Goal: Task Accomplishment & Management: Manage account settings

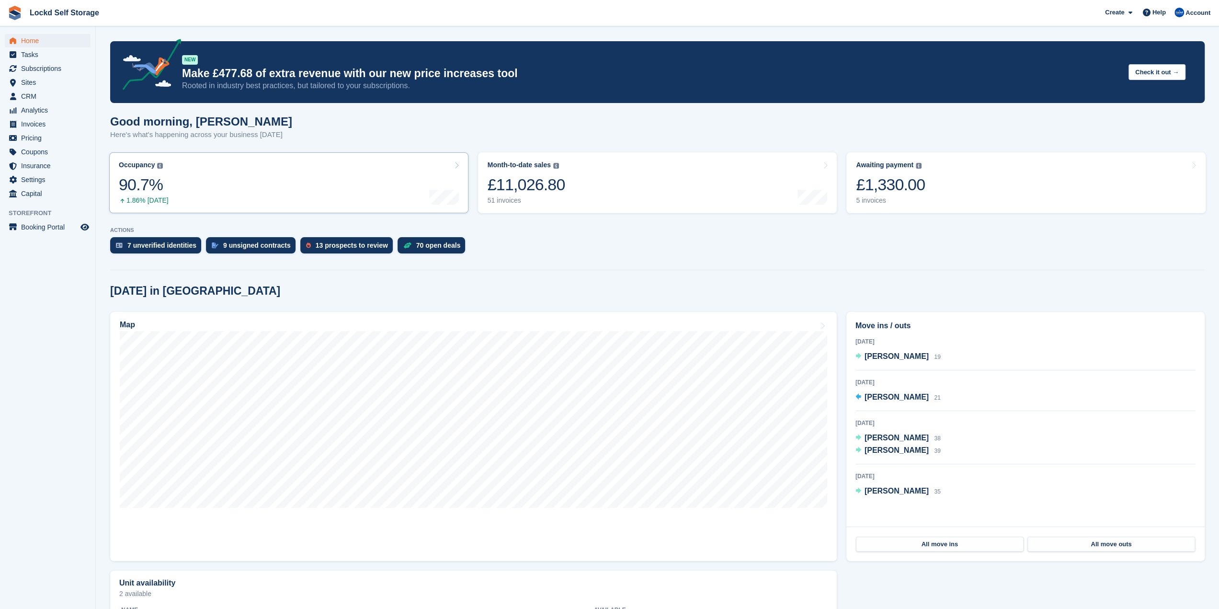
click at [265, 184] on link "Occupancy The percentage of all currently allocated units in terms of area. Inc…" at bounding box center [288, 182] width 359 height 61
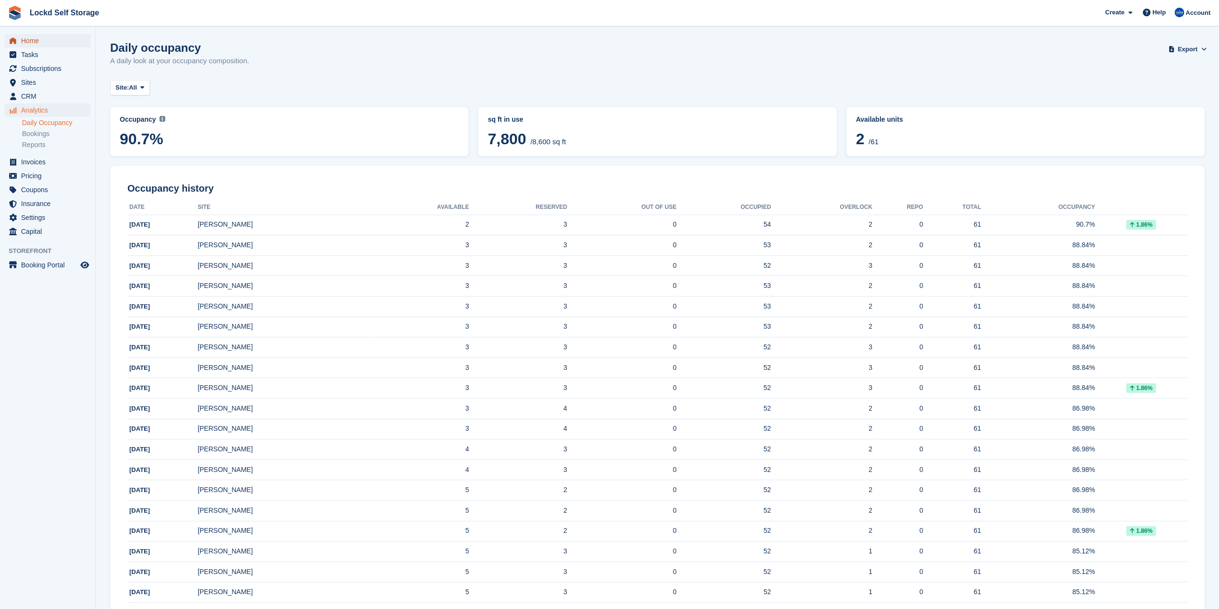
click at [65, 35] on span "Home" at bounding box center [49, 40] width 57 height 13
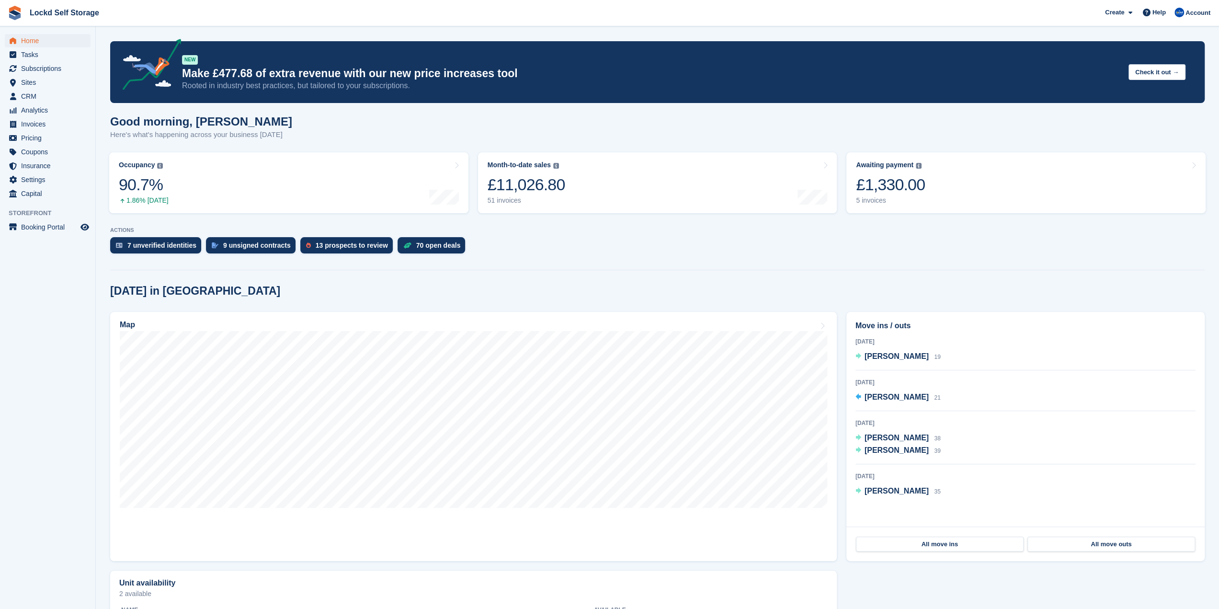
click at [321, 236] on div "ACTIONS 7 unverified identities 9 unsigned contracts 13 prospects to review 70 …" at bounding box center [657, 242] width 1094 height 31
click at [324, 249] on div "13 prospects to review" at bounding box center [352, 245] width 72 height 8
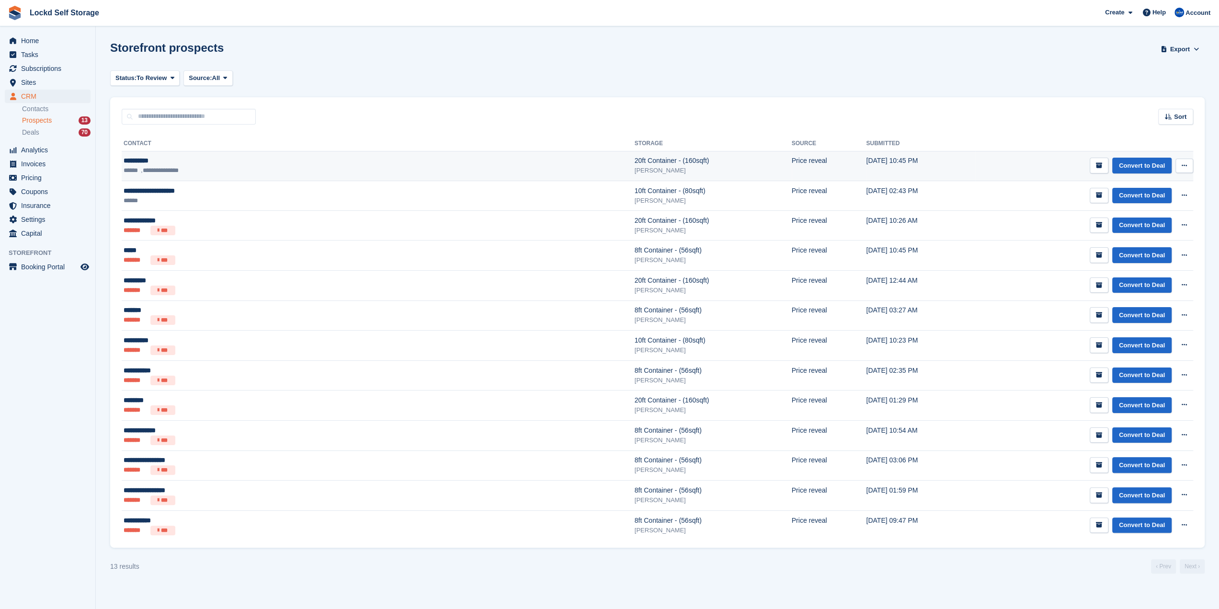
click at [1183, 164] on icon at bounding box center [1183, 165] width 5 height 6
click at [981, 170] on td "Convert to Deal View contact Edit contact Delete prospect" at bounding box center [1084, 166] width 218 height 30
click at [975, 162] on td "Convert to Deal View contact Edit contact Delete prospect" at bounding box center [1084, 166] width 218 height 30
click at [273, 168] on ul "**********" at bounding box center [244, 171] width 241 height 10
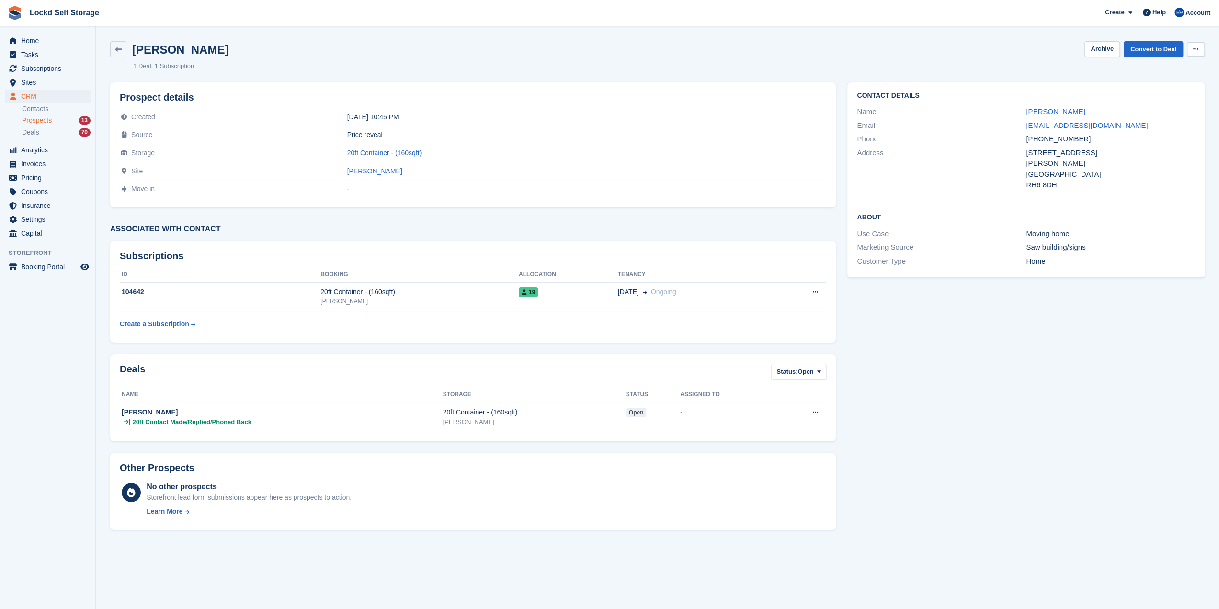
click at [1192, 53] on button at bounding box center [1196, 49] width 18 height 14
click at [1037, 68] on div "Will Drury Archive Convert to Deal Delete prospect 1 Deal 1 Subscription" at bounding box center [657, 55] width 1106 height 41
click at [340, 424] on div "| 20ft Contact Made/Replied/Phoned Back" at bounding box center [282, 422] width 321 height 10
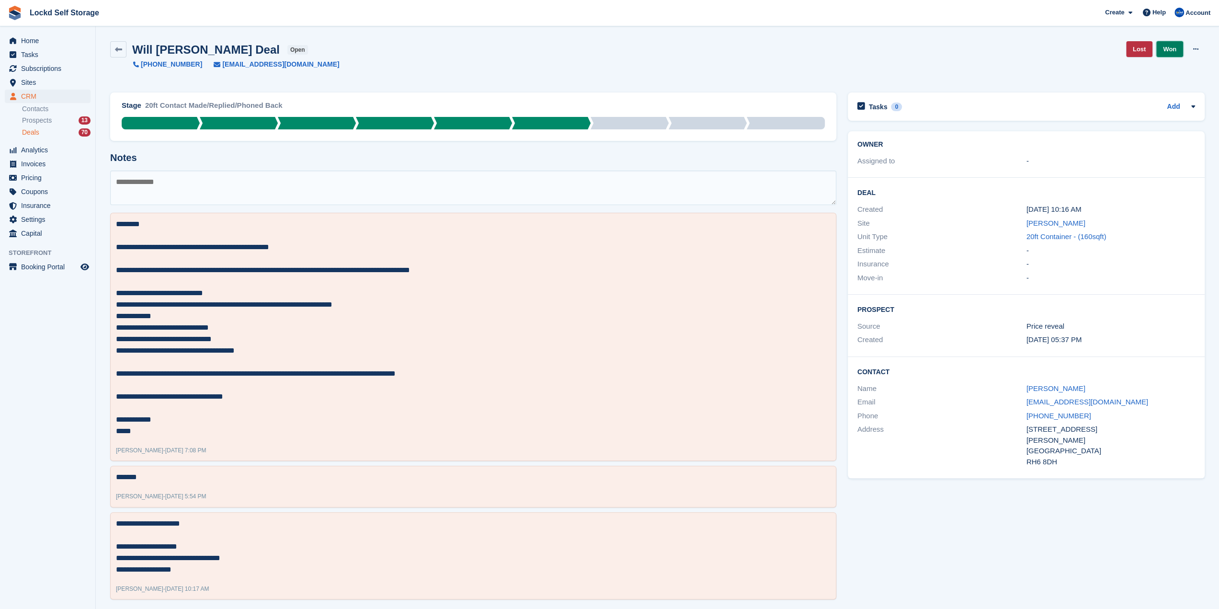
click at [1168, 45] on link "Won" at bounding box center [1169, 49] width 27 height 16
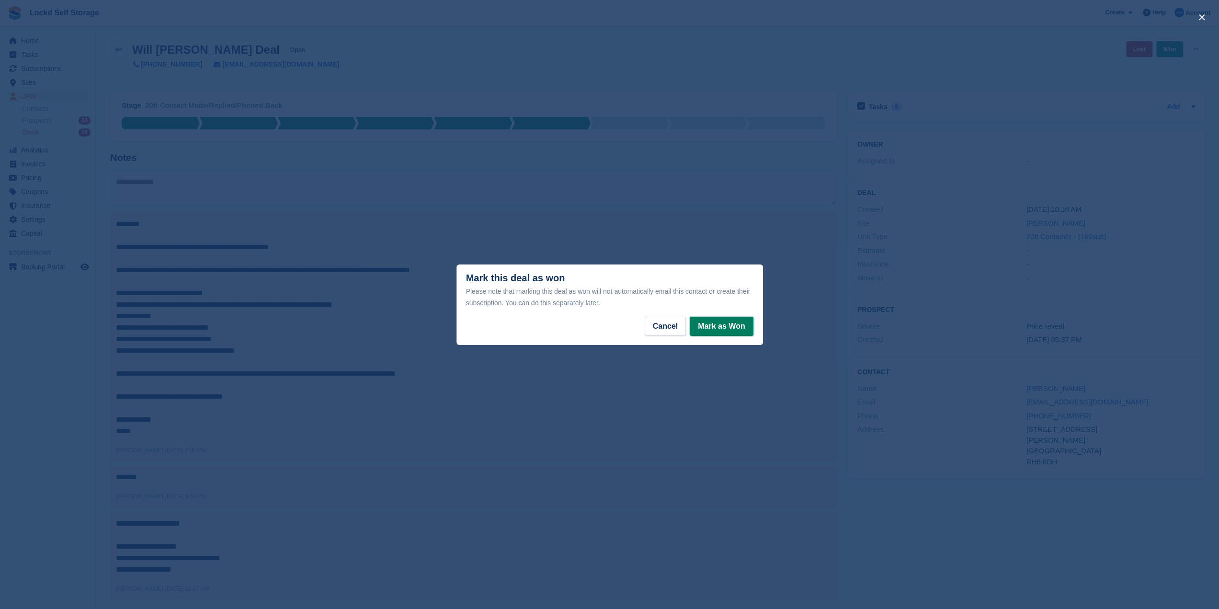
click at [716, 331] on button "Mark as Won" at bounding box center [721, 326] width 63 height 19
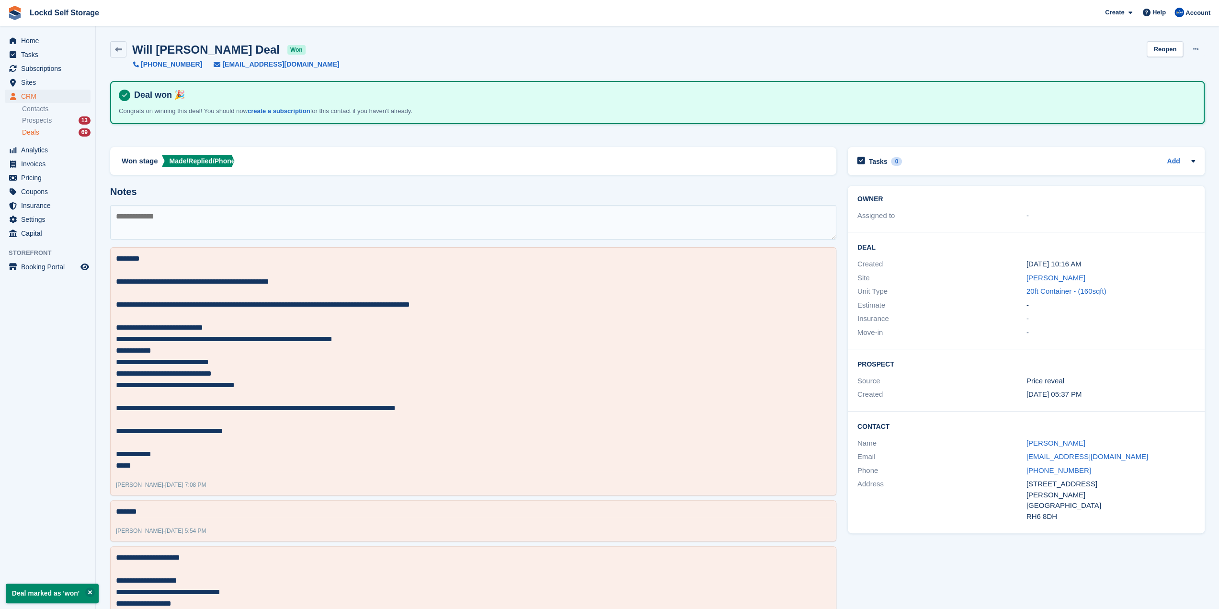
click at [62, 130] on div "Deals 69" at bounding box center [56, 132] width 68 height 9
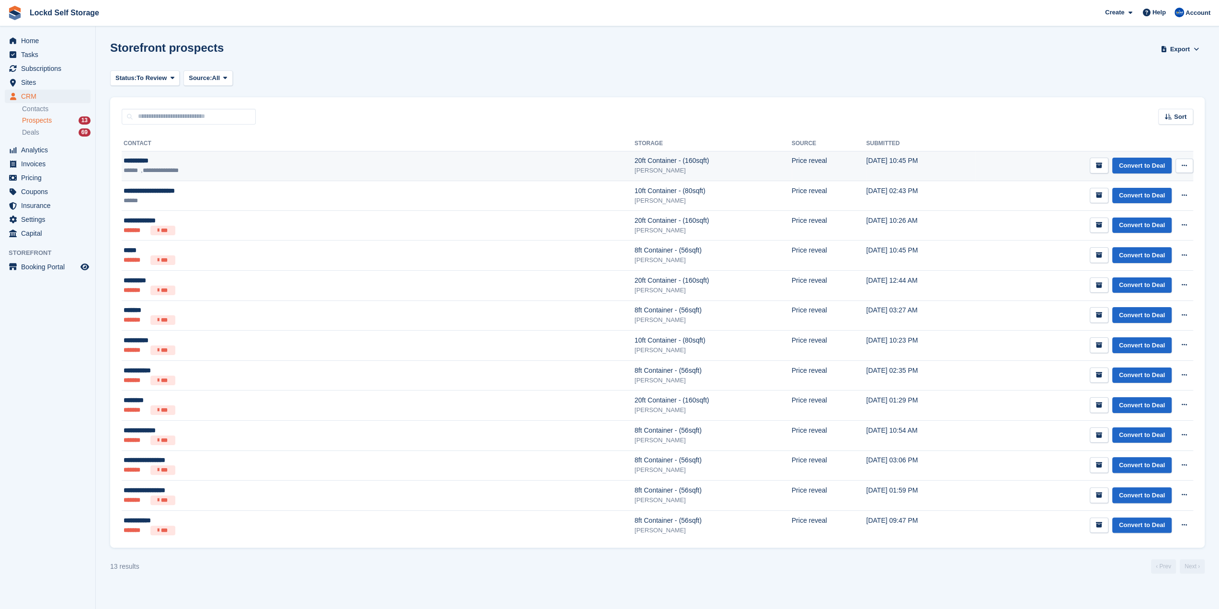
click at [1180, 159] on button at bounding box center [1184, 166] width 18 height 14
click at [1149, 217] on p "Delete prospect" at bounding box center [1146, 217] width 83 height 12
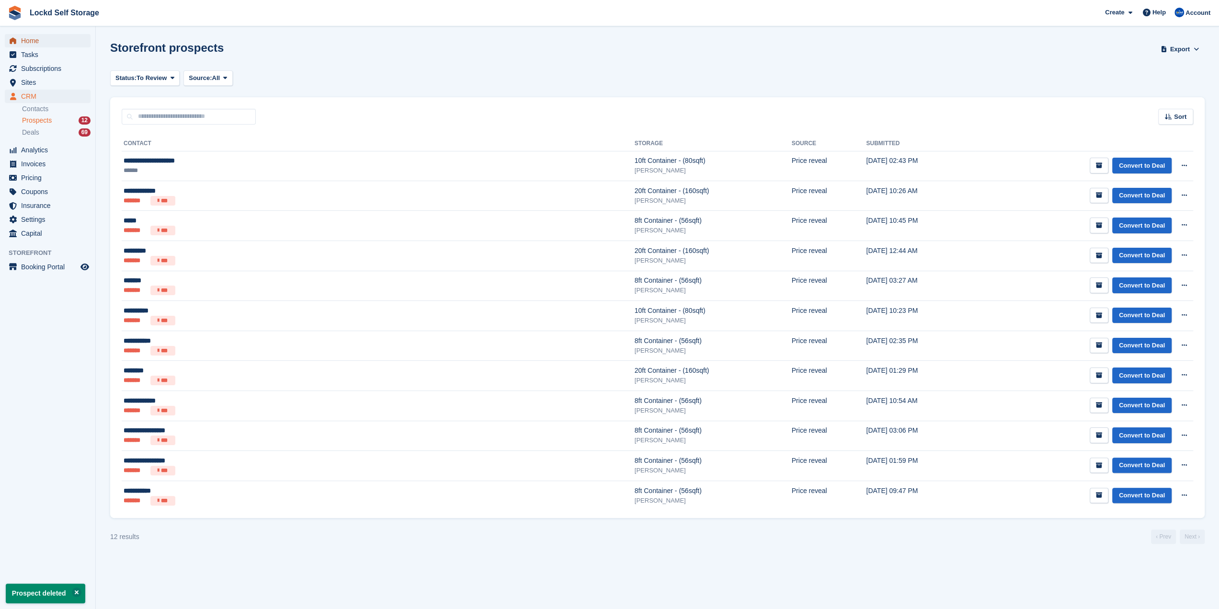
click at [39, 43] on span "Home" at bounding box center [49, 40] width 57 height 13
